Goal: Task Accomplishment & Management: Manage account settings

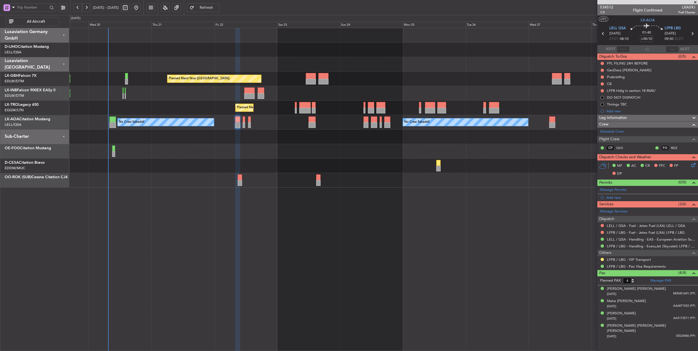
click at [184, 110] on div "Planned Maint [GEOGRAPHIC_DATA] ([GEOGRAPHIC_DATA])" at bounding box center [384, 108] width 628 height 14
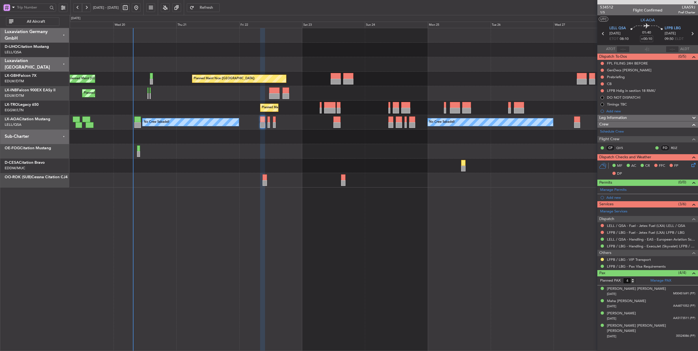
click at [229, 111] on div "Planned Maint [GEOGRAPHIC_DATA] ([GEOGRAPHIC_DATA])" at bounding box center [384, 108] width 628 height 14
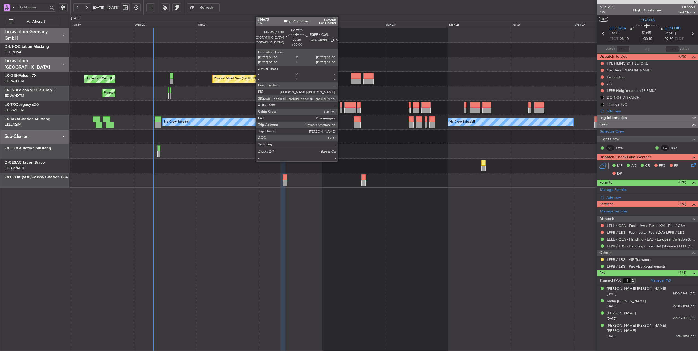
click at [340, 103] on div at bounding box center [341, 105] width 2 height 6
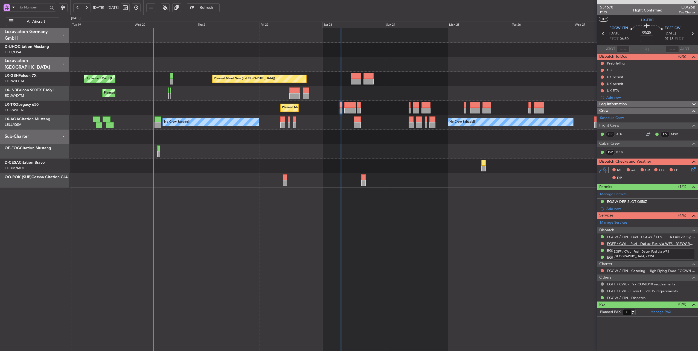
click at [658, 243] on link "EGFF / CWL - Fuel - DeLux Fuel via WFS - [GEOGRAPHIC_DATA] / CWL" at bounding box center [651, 243] width 88 height 5
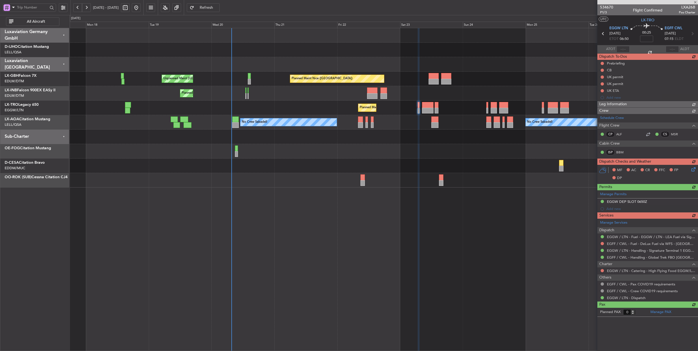
click at [251, 70] on div at bounding box center [384, 64] width 628 height 14
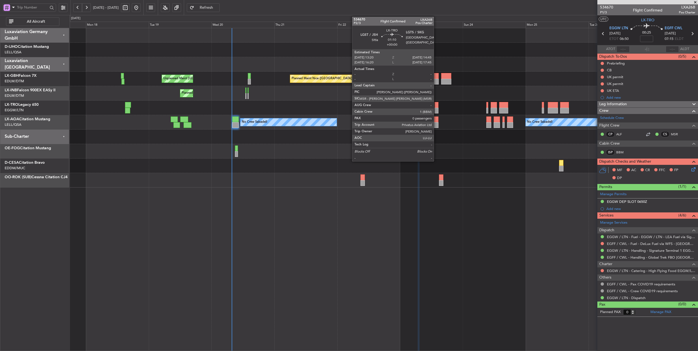
click at [436, 106] on div at bounding box center [437, 105] width 4 height 6
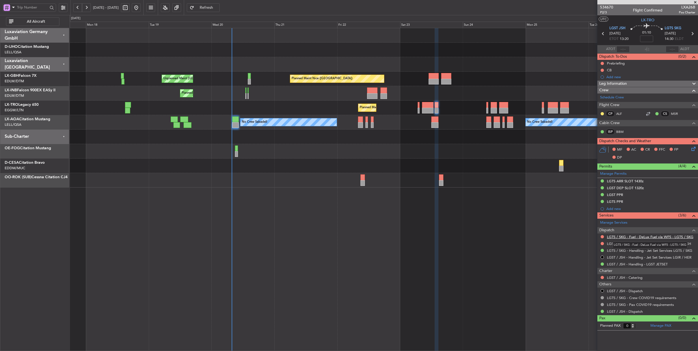
click at [656, 236] on link "LGTS / SKG - Fuel - DeLux Fuel via WFS - LGTS / SKG" at bounding box center [650, 237] width 86 height 5
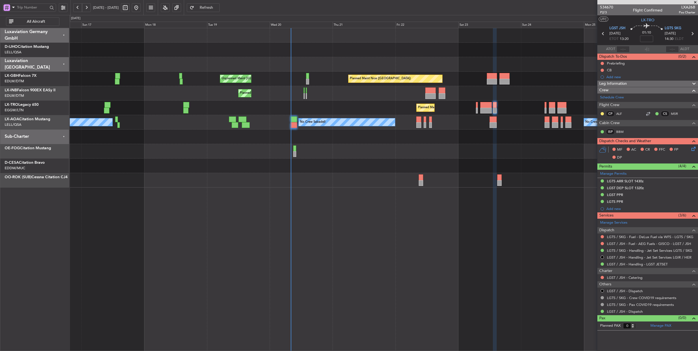
click at [300, 106] on div "Planned Maint [GEOGRAPHIC_DATA] ([GEOGRAPHIC_DATA])" at bounding box center [384, 108] width 628 height 14
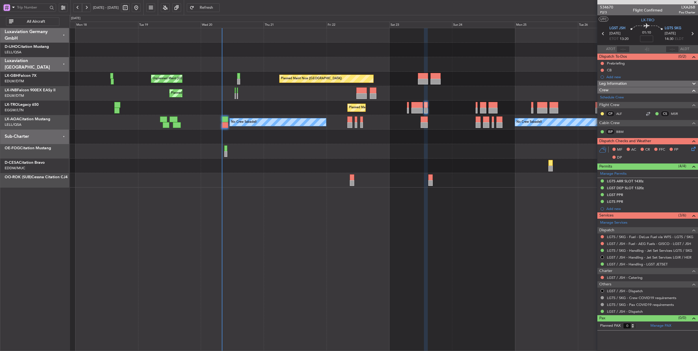
click at [186, 95] on div "Planned Maint Nice ([GEOGRAPHIC_DATA]) Unplanned Maint [GEOGRAPHIC_DATA] ([GEOG…" at bounding box center [384, 107] width 628 height 159
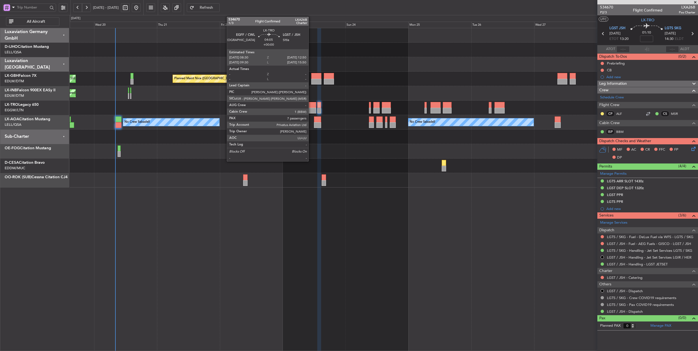
click at [311, 104] on div at bounding box center [310, 105] width 11 height 6
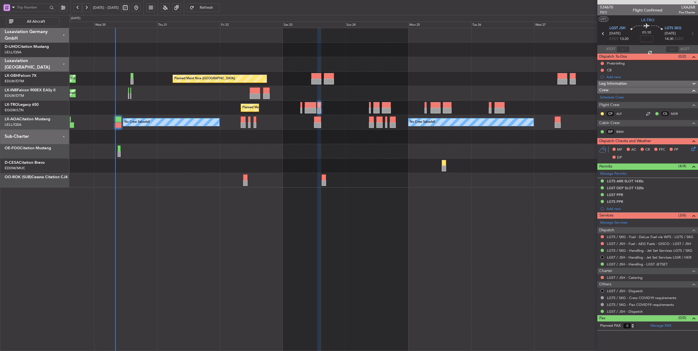
type input "7"
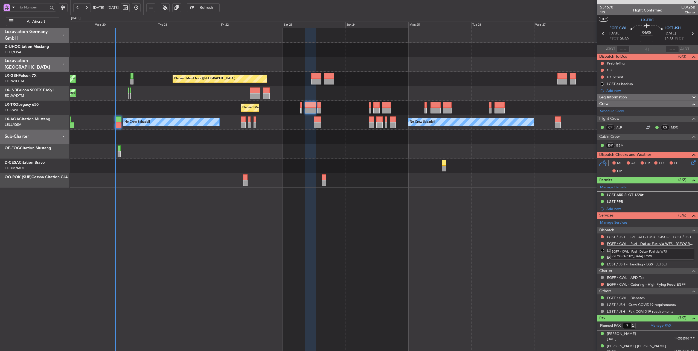
click at [650, 243] on link "EGFF / CWL - Fuel - DeLux Fuel via WFS - [GEOGRAPHIC_DATA] / CWL" at bounding box center [651, 243] width 88 height 5
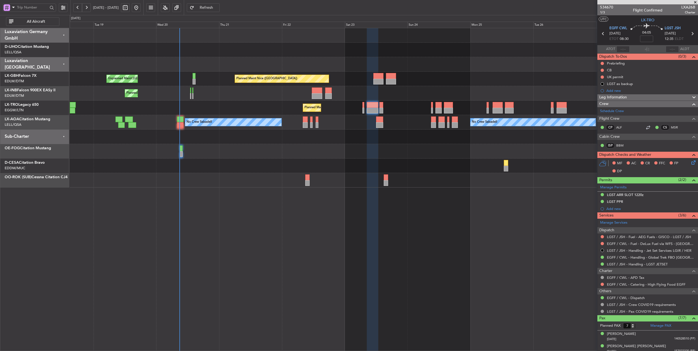
click at [249, 108] on div "Planned Maint [GEOGRAPHIC_DATA] ([GEOGRAPHIC_DATA])" at bounding box center [384, 108] width 628 height 14
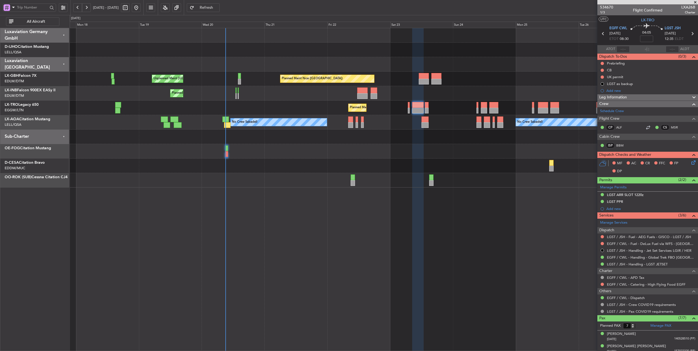
click at [242, 105] on div "Planned Maint [GEOGRAPHIC_DATA] ([GEOGRAPHIC_DATA])" at bounding box center [384, 108] width 628 height 14
click at [214, 94] on div "Planned Maint Geneva (Cointrin)" at bounding box center [384, 93] width 628 height 14
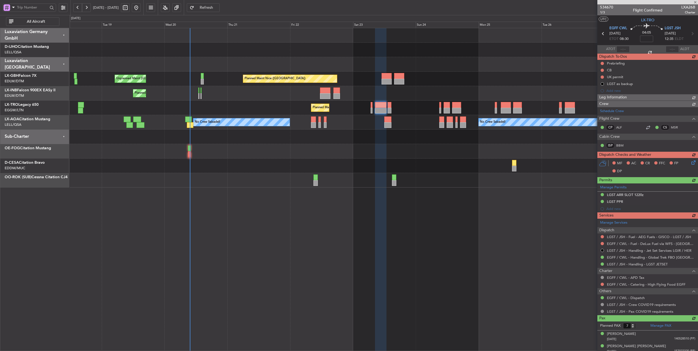
click at [194, 59] on div at bounding box center [384, 64] width 628 height 14
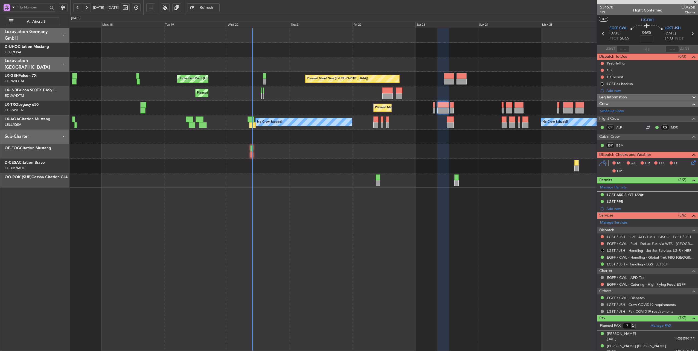
click at [345, 55] on div at bounding box center [384, 50] width 628 height 14
click at [640, 236] on link "LGST / JSH - Fuel - AEG Fuels - GISCO - LGST / JSH" at bounding box center [649, 237] width 84 height 5
click at [645, 237] on link "LGST / JSH - Fuel - AEG Fuels - GISCO - LGST / JSH" at bounding box center [649, 237] width 84 height 5
click at [667, 28] on span "LGST JSH" at bounding box center [672, 28] width 16 height 5
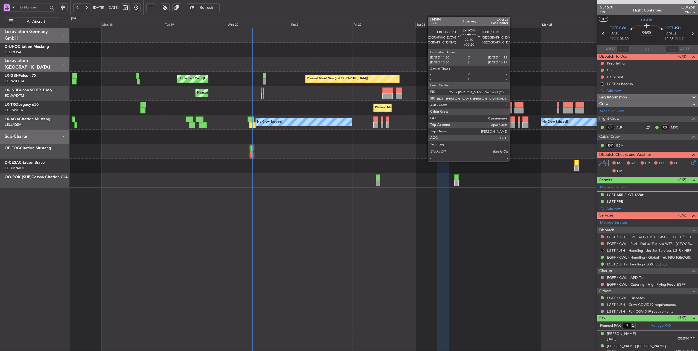
click at [512, 119] on div at bounding box center [512, 119] width 7 height 6
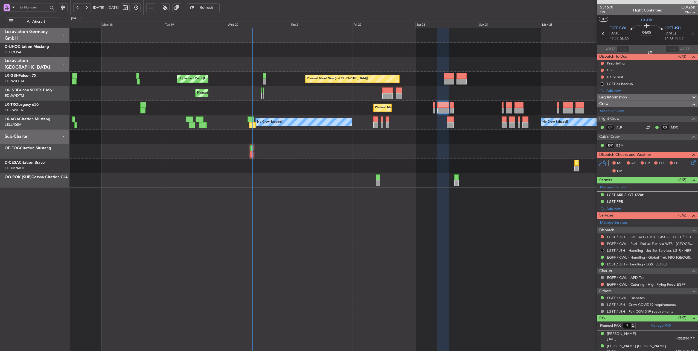
type input "+00:20"
type input "0"
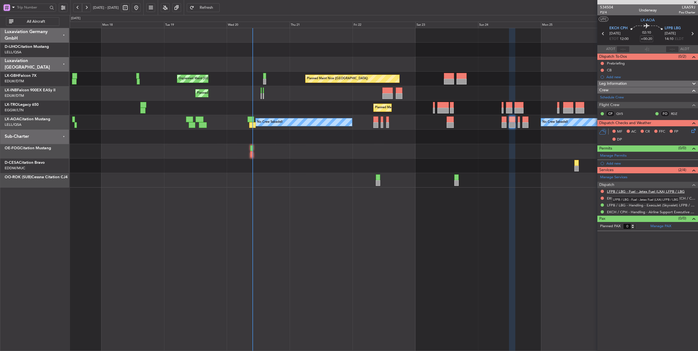
click at [652, 189] on link "LFPB / LBG - Fuel - Jetex Fuel (LXA) LFPB / LBG" at bounding box center [646, 191] width 78 height 5
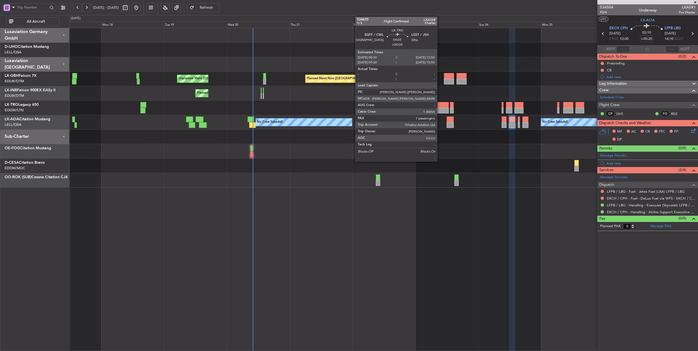
click at [440, 104] on div at bounding box center [442, 105] width 11 height 6
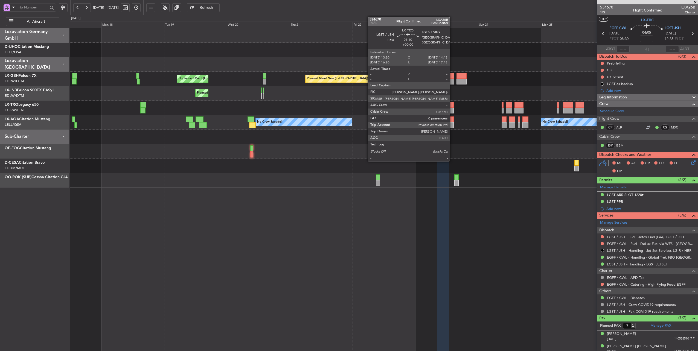
click at [452, 104] on div at bounding box center [452, 105] width 4 height 6
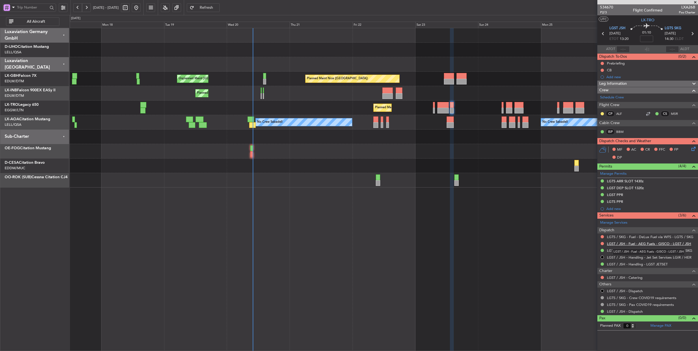
click at [631, 243] on link "LGST / JSH - Fuel - AEG Fuels - GISCO - LGST / JSH" at bounding box center [649, 243] width 84 height 5
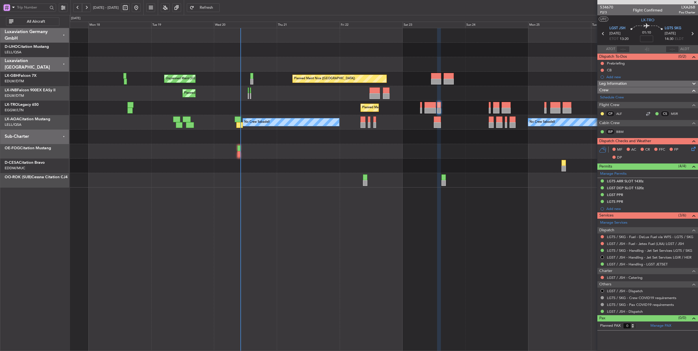
click at [305, 109] on div "Planned Maint [GEOGRAPHIC_DATA] ([GEOGRAPHIC_DATA])" at bounding box center [384, 108] width 628 height 14
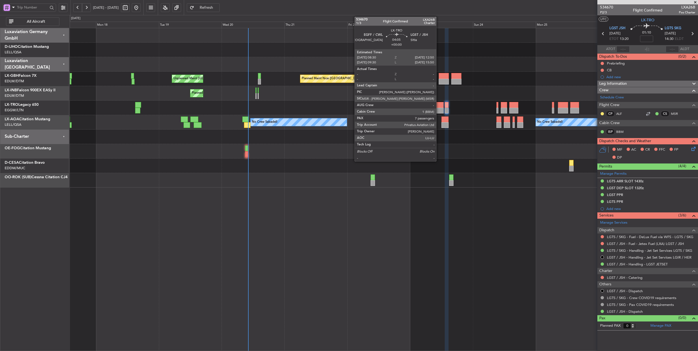
click at [439, 103] on div at bounding box center [437, 105] width 11 height 6
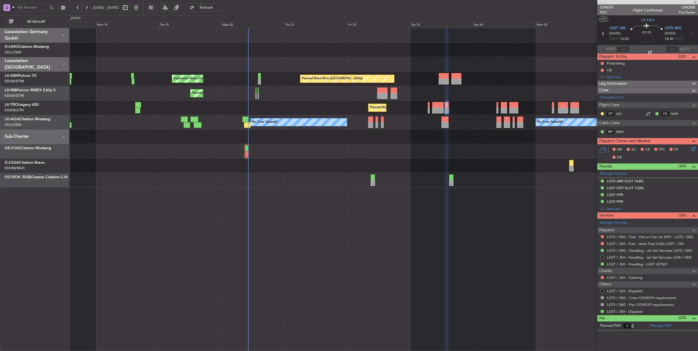
type input "7"
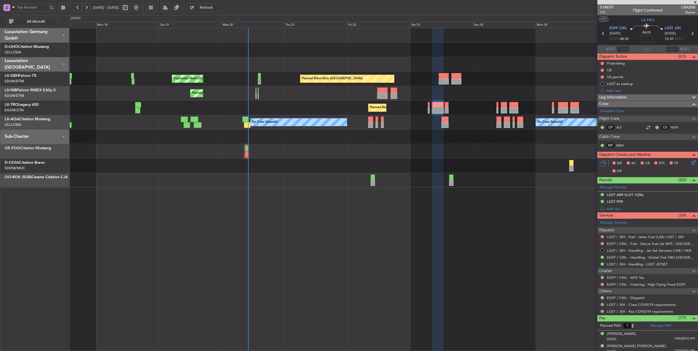
click at [475, 98] on div "Planned Maint Geneva (Cointrin)" at bounding box center [384, 93] width 628 height 14
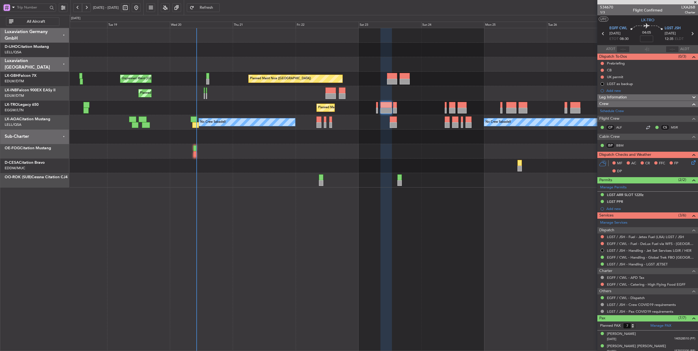
click at [340, 62] on div at bounding box center [384, 64] width 628 height 14
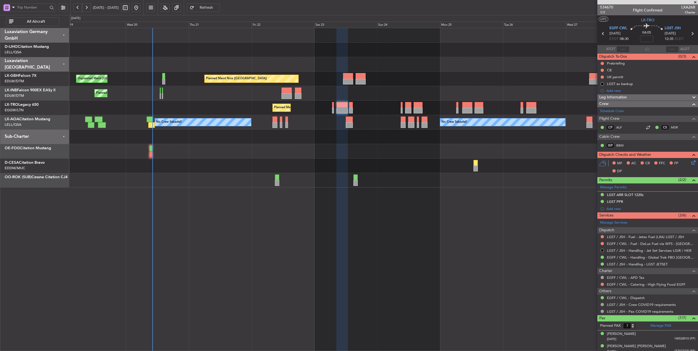
click at [376, 96] on div "Planned Maint Geneva (Cointrin)" at bounding box center [384, 93] width 628 height 14
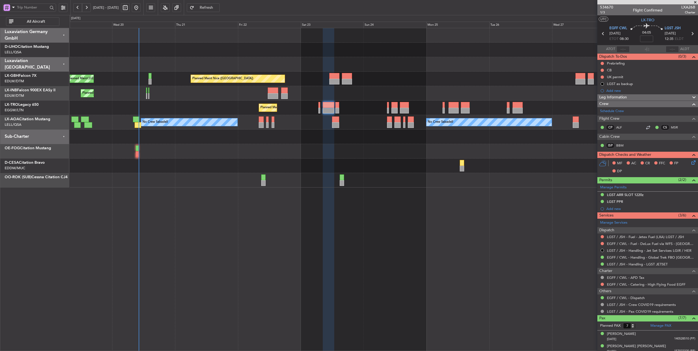
click at [312, 140] on div at bounding box center [384, 137] width 628 height 14
